Goal: Task Accomplishment & Management: Use online tool/utility

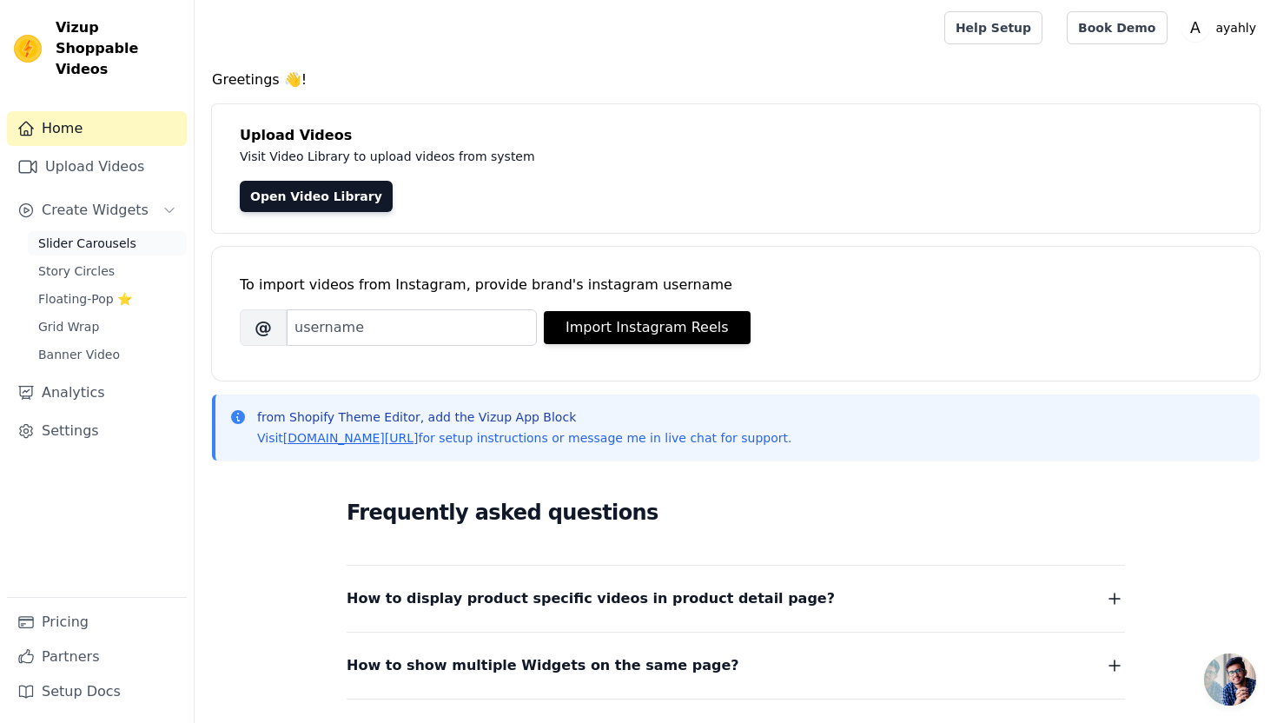
click at [81, 235] on span "Slider Carousels" at bounding box center [87, 243] width 98 height 17
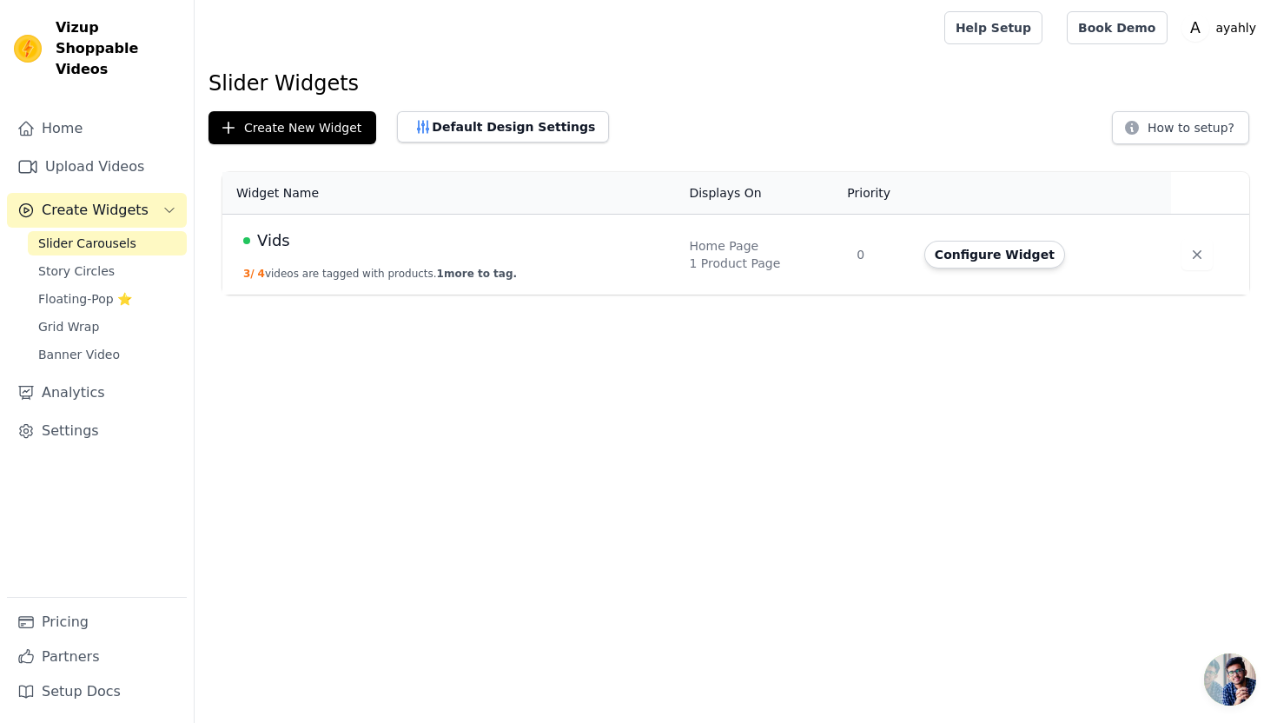
click at [519, 259] on td "Vids 3 / 4 videos are tagged with products. 1 more to tag." at bounding box center [450, 255] width 456 height 81
click at [970, 257] on button "Configure Widget" at bounding box center [994, 255] width 141 height 28
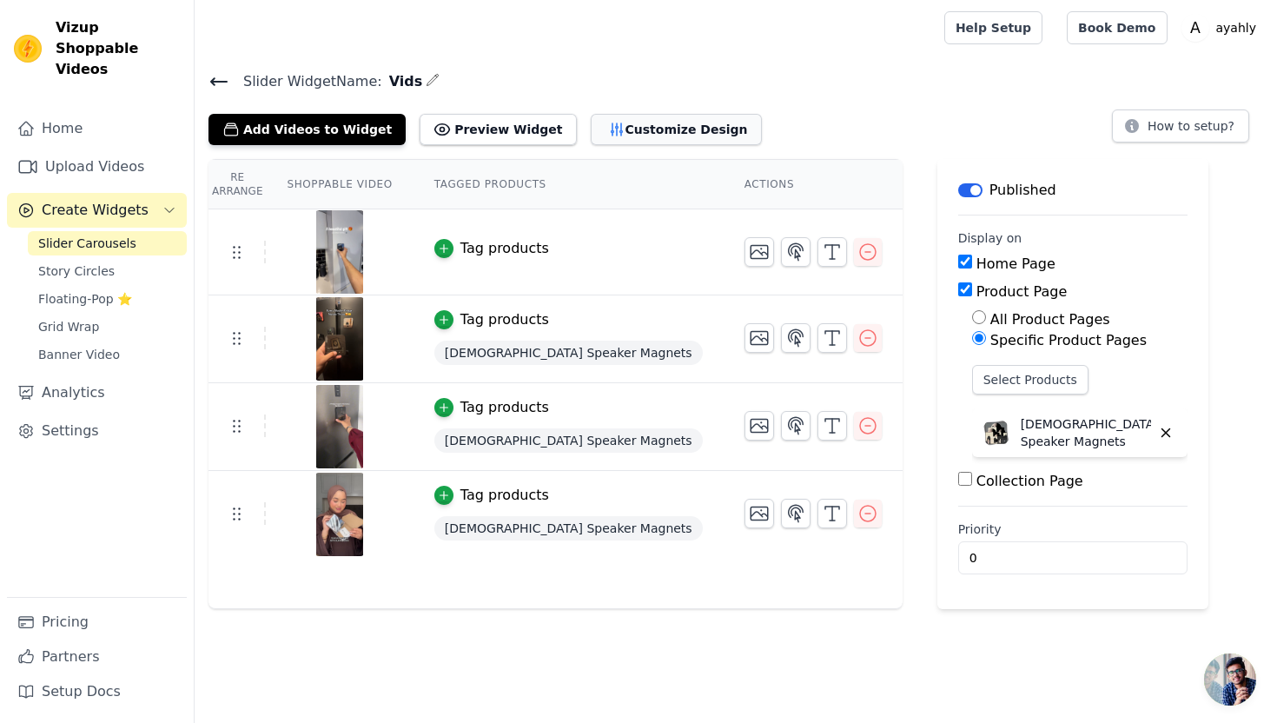
click at [591, 129] on button "Customize Design" at bounding box center [676, 129] width 171 height 31
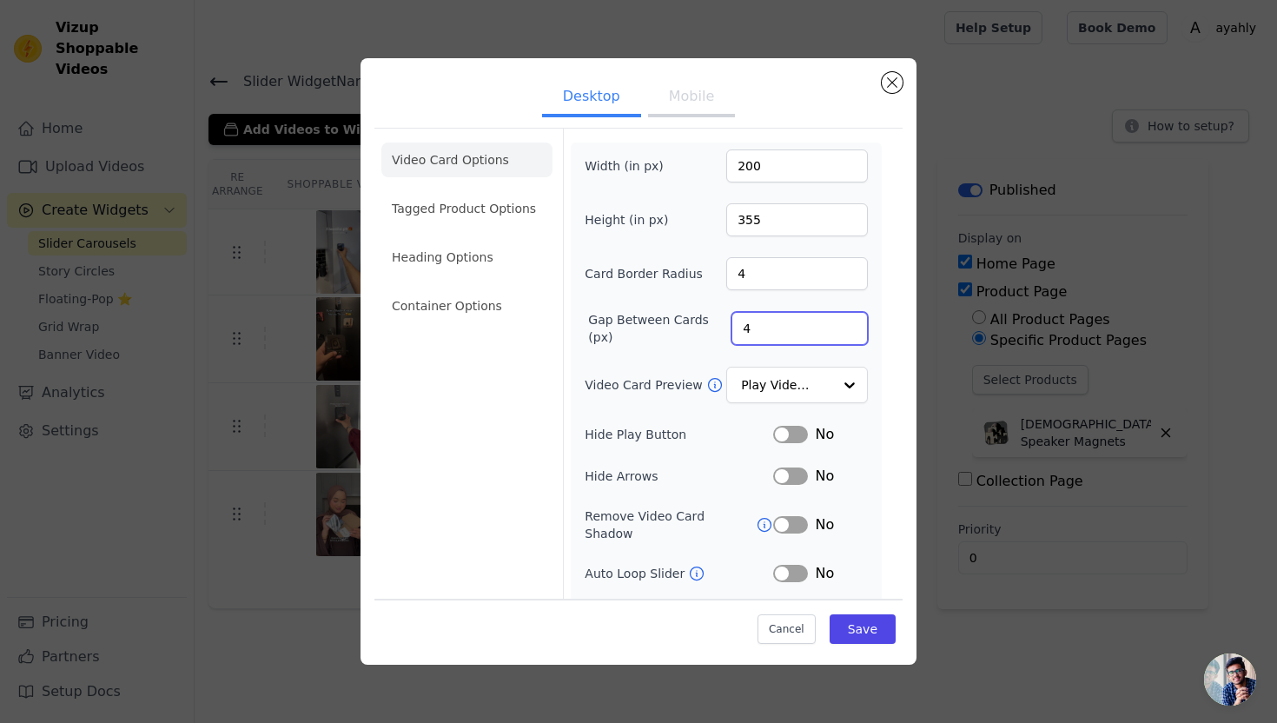
click at [849, 320] on input "4" at bounding box center [799, 328] width 136 height 33
click at [849, 320] on input "5" at bounding box center [799, 328] width 136 height 33
click at [849, 320] on input "6" at bounding box center [799, 328] width 136 height 33
click at [849, 320] on input "7" at bounding box center [799, 328] width 136 height 33
click at [849, 320] on input "8" at bounding box center [799, 328] width 136 height 33
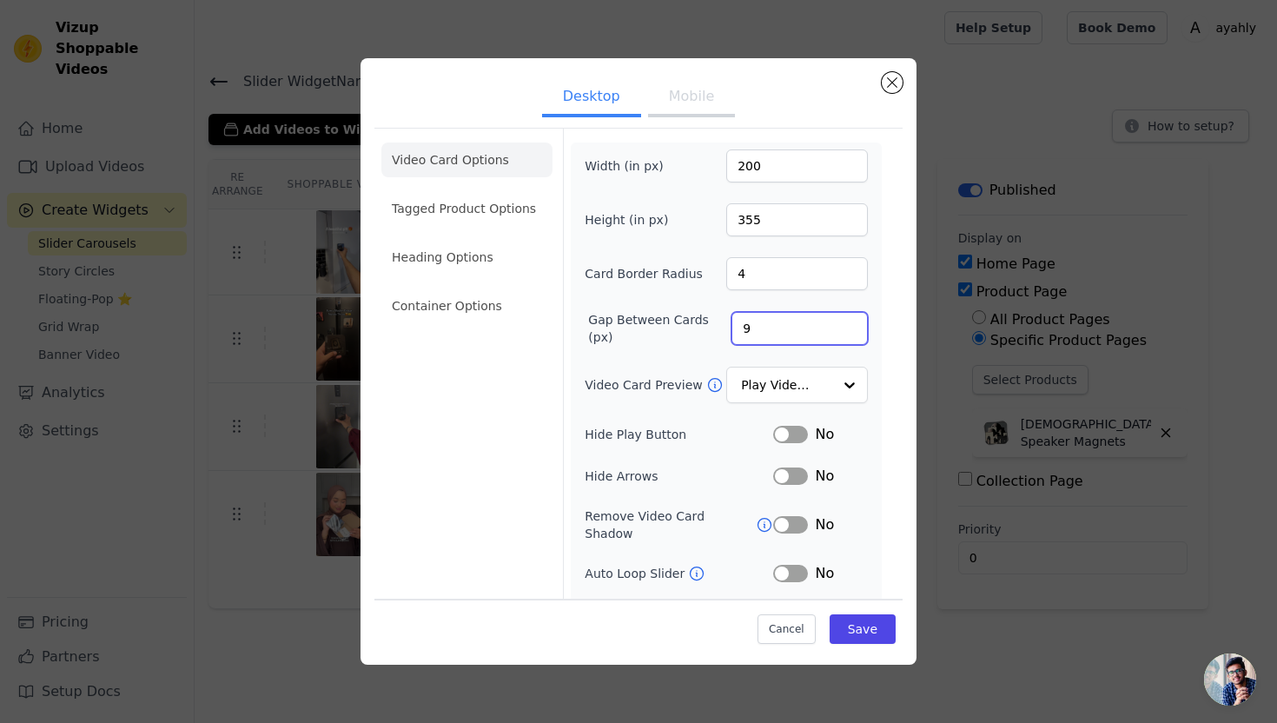
click at [849, 320] on input "9" at bounding box center [799, 328] width 136 height 33
type input "10"
click at [849, 320] on input "10" at bounding box center [799, 328] width 136 height 33
click at [681, 104] on button "Mobile" at bounding box center [691, 98] width 87 height 38
click at [767, 330] on input "3" at bounding box center [799, 328] width 136 height 33
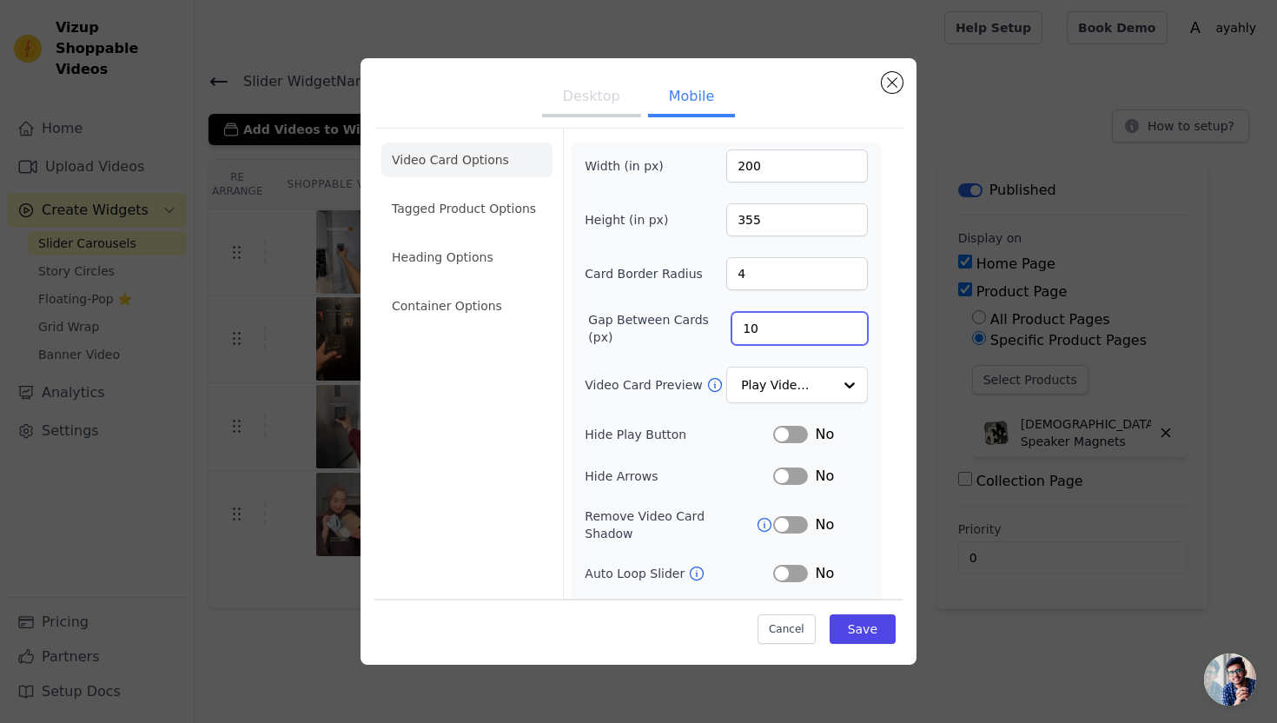
type input "10"
click at [865, 645] on div "Cancel Save" at bounding box center [638, 625] width 528 height 52
click at [871, 625] on button "Save" at bounding box center [863, 629] width 66 height 30
